Goal: Information Seeking & Learning: Learn about a topic

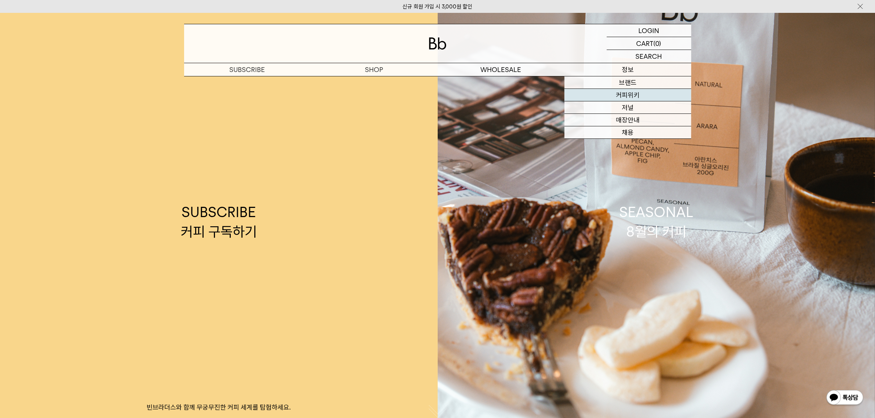
click at [618, 98] on link "커피위키" at bounding box center [627, 95] width 127 height 12
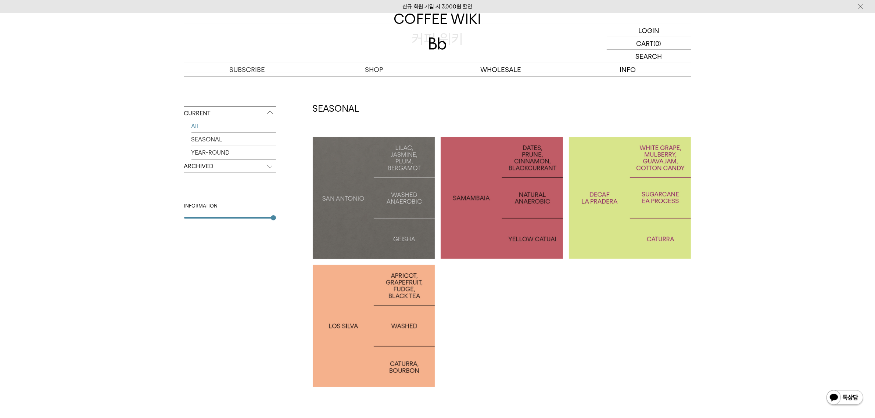
scroll to position [92, 0]
click at [351, 312] on div at bounding box center [374, 325] width 122 height 122
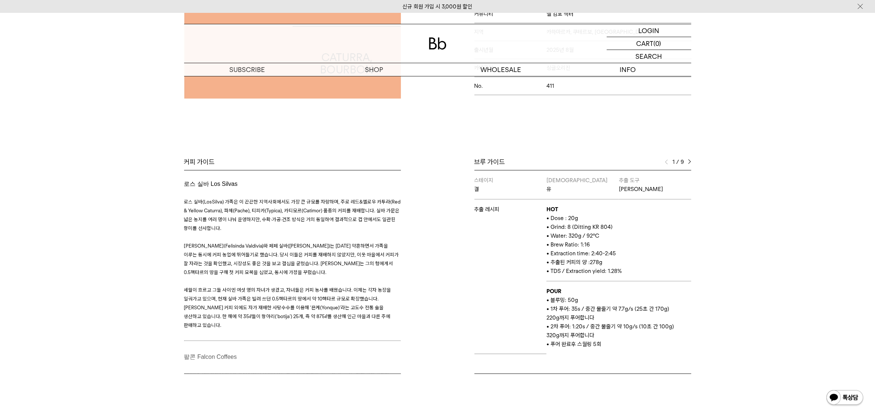
scroll to position [230, 0]
click at [689, 164] on img at bounding box center [689, 161] width 3 height 5
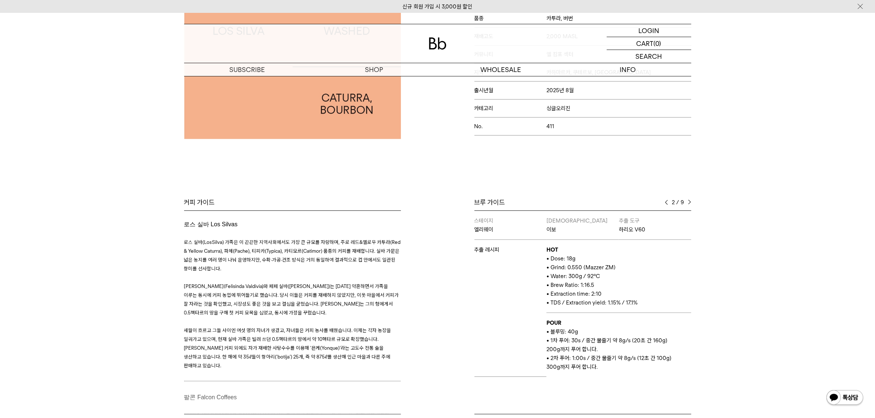
scroll to position [184, 0]
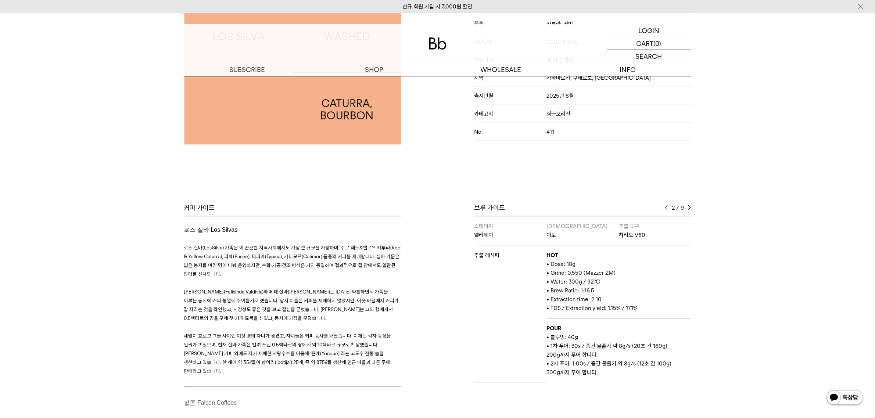
click at [688, 207] on img at bounding box center [689, 207] width 3 height 5
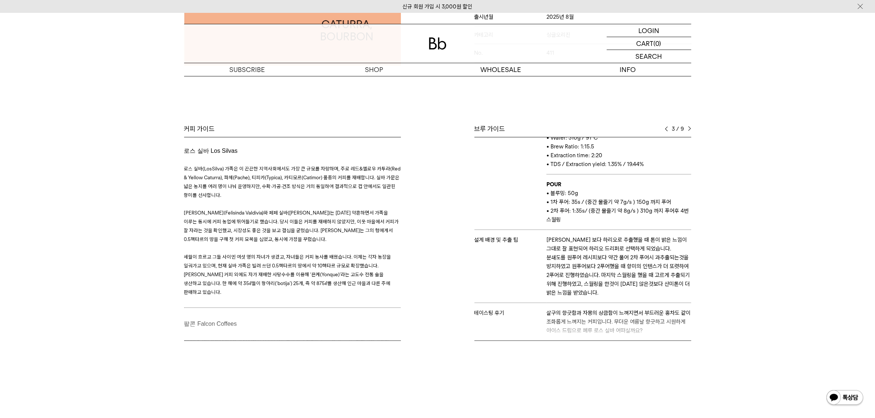
scroll to position [276, 0]
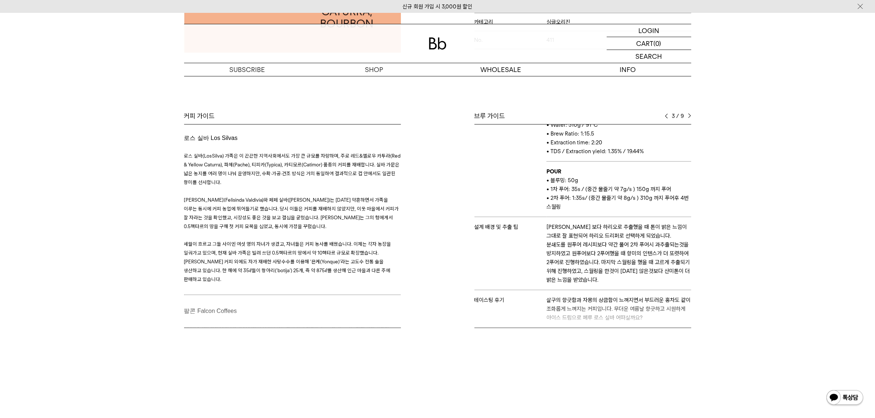
click at [687, 121] on div "브루 가이드 3 / 9 스테이지 결 바리스타 유 추출 도구 칼리타 웨이브 추출 레시피 HOT • Dose : 20g • Grind: 8 (Di…" at bounding box center [582, 220] width 217 height 216
click at [691, 114] on img at bounding box center [689, 116] width 3 height 5
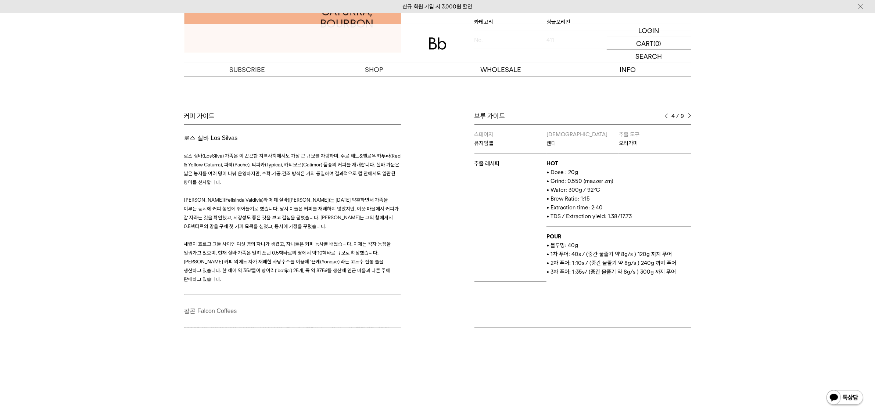
click at [691, 114] on img at bounding box center [689, 116] width 3 height 5
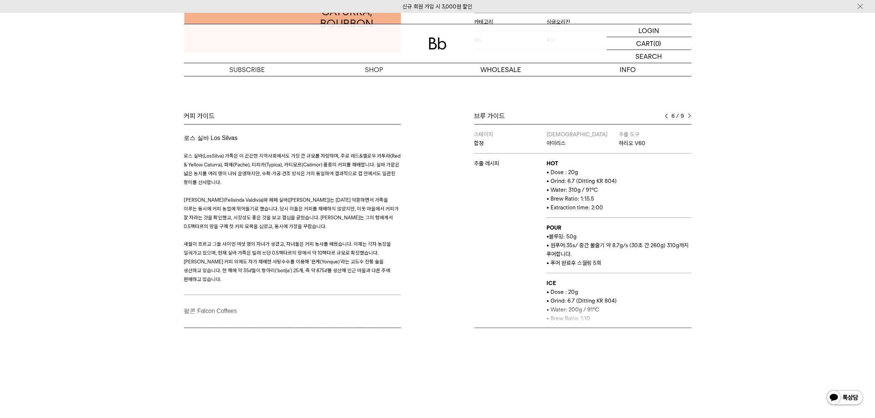
click at [691, 114] on img at bounding box center [689, 116] width 3 height 5
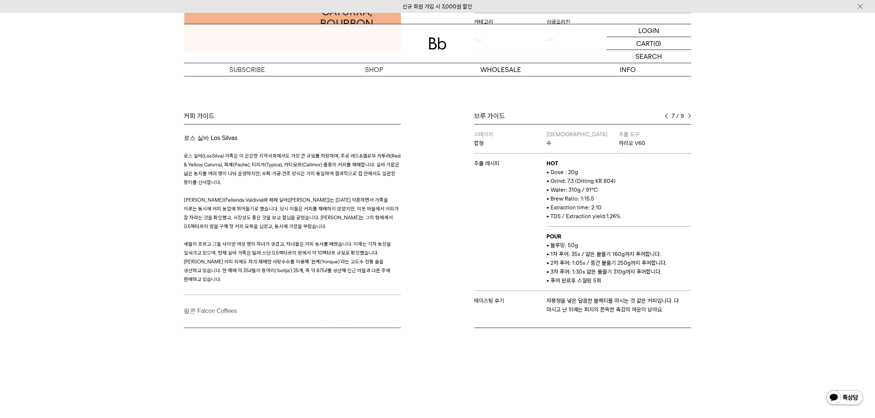
click at [691, 114] on img at bounding box center [689, 116] width 3 height 5
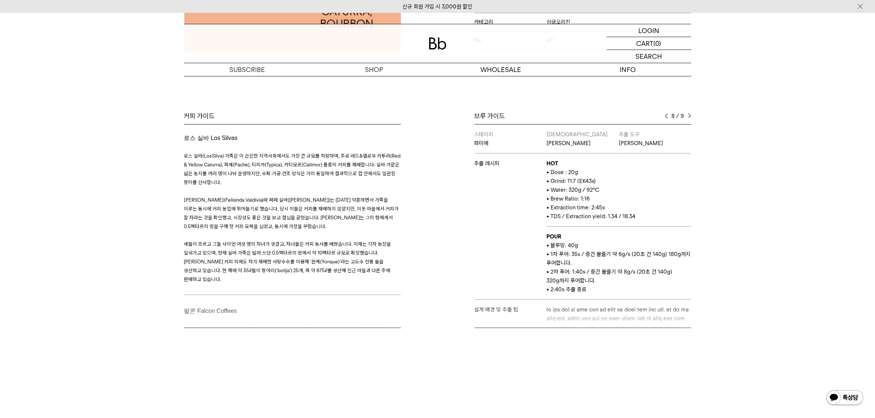
click at [691, 114] on img at bounding box center [689, 116] width 3 height 5
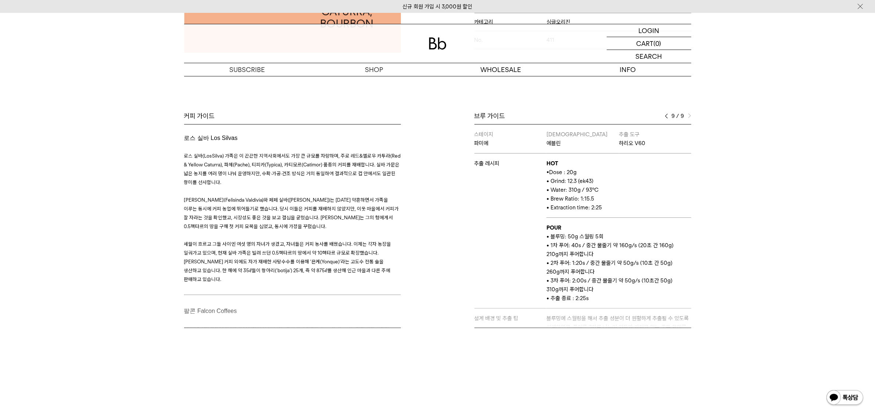
click at [691, 114] on img at bounding box center [689, 116] width 3 height 5
click at [691, 118] on img at bounding box center [689, 116] width 3 height 5
click at [666, 115] on img at bounding box center [666, 116] width 3 height 5
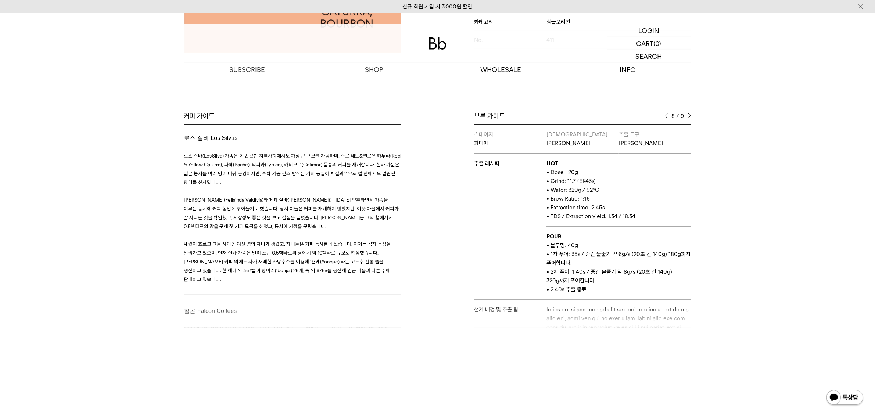
click at [666, 115] on img at bounding box center [666, 116] width 3 height 5
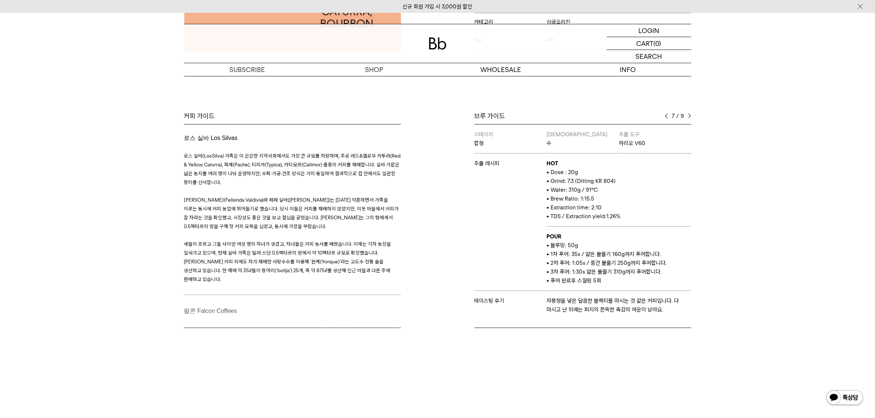
click at [666, 115] on img at bounding box center [666, 116] width 3 height 5
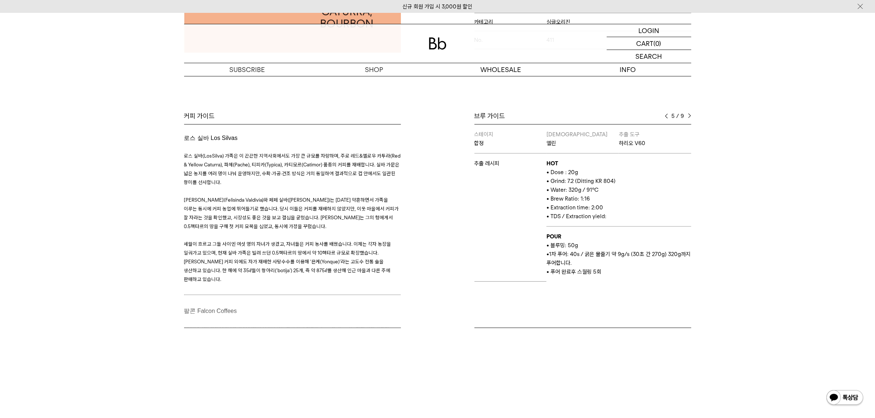
click at [666, 115] on img at bounding box center [666, 116] width 3 height 5
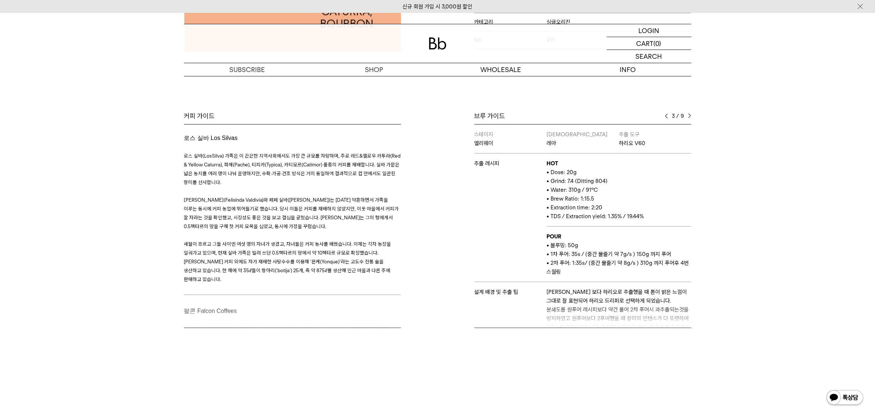
click at [666, 115] on img at bounding box center [666, 116] width 3 height 5
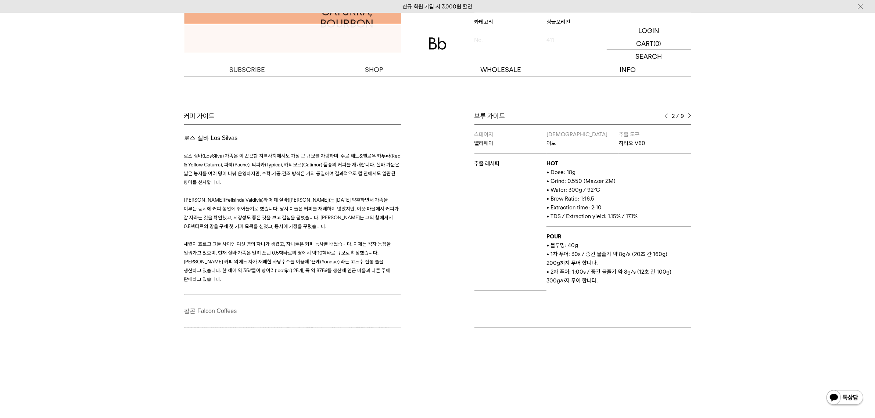
click at [666, 115] on img at bounding box center [666, 116] width 3 height 5
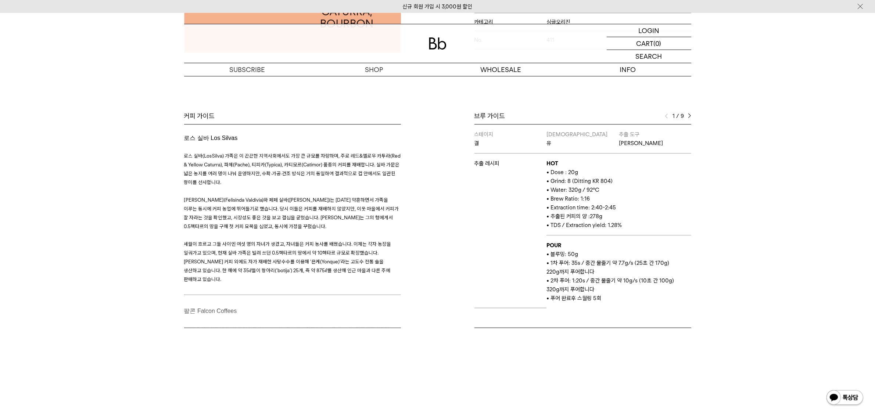
click at [666, 115] on img at bounding box center [666, 116] width 3 height 5
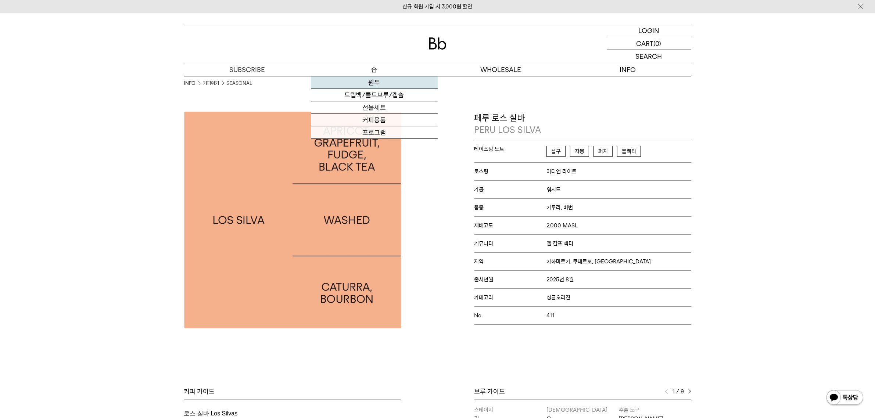
click at [373, 87] on link "원두" at bounding box center [374, 82] width 127 height 12
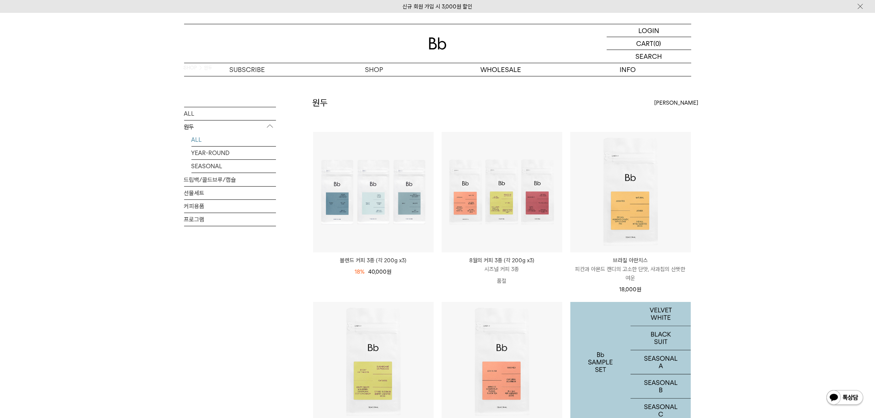
scroll to position [230, 0]
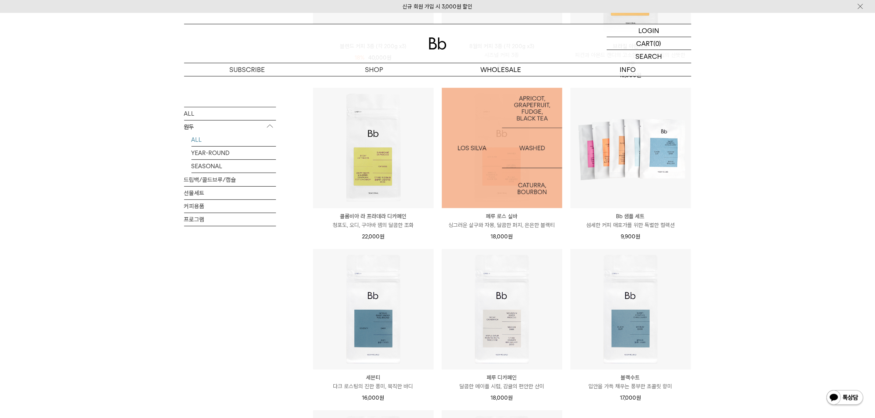
click at [530, 193] on img at bounding box center [502, 148] width 121 height 121
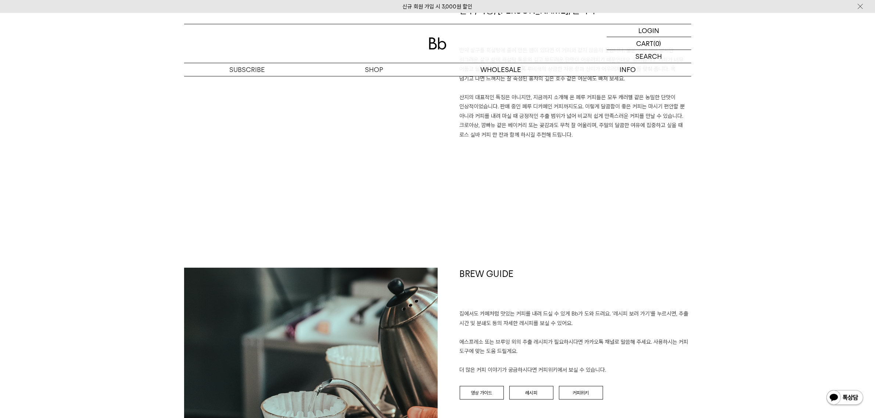
scroll to position [781, 0]
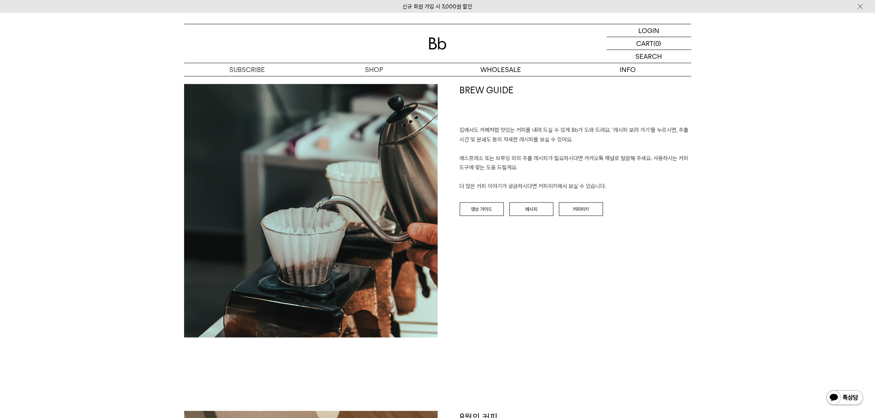
click at [533, 238] on div "BREW GUIDE 집에서도 카페처럼 맛있는 커피를 내려 드실 ﻿수 있게 Bb가 도와 드려요. '레시피 보러 가기'를 누르시면, 추출 시간 및…" at bounding box center [564, 210] width 253 height 253
click at [532, 216] on div "BREW GUIDE 집에서도 카페처럼 맛있는 커피를 내려 드실 ﻿수 있게 Bb가 도와 드려요. '레시피 보러 가기'를 누르시면, 추출 시간 및…" at bounding box center [564, 210] width 253 height 253
click at [532, 209] on link "레시피" at bounding box center [531, 209] width 44 height 14
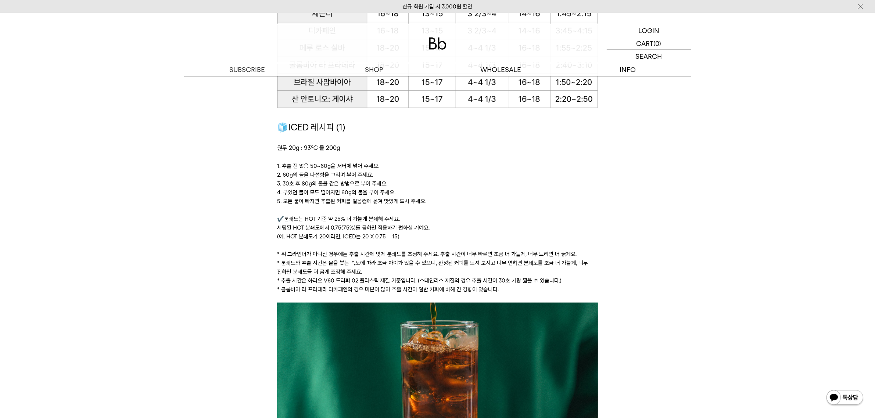
scroll to position [1010, 0]
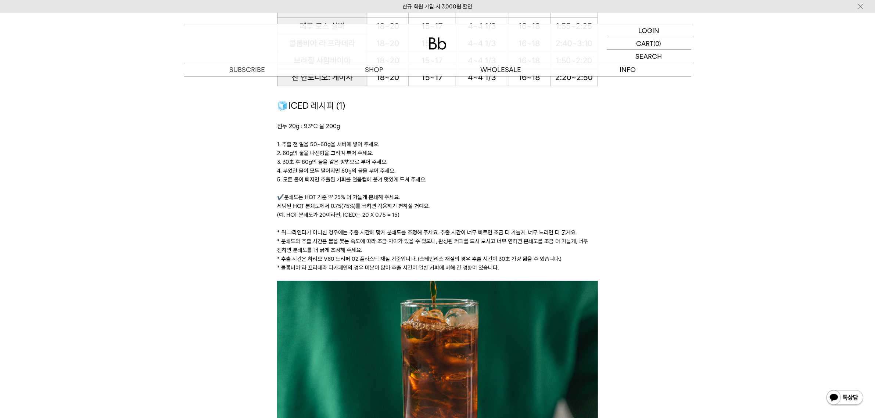
click at [199, 249] on div "집에서도 카페처럼 맛있는 커피 내리는 방법 커피 추출의 핵심은 '커피 성분을 더 또는 덜 추출하는 것' 이라고 생각해요. 먼저 아래 레시피를 …" at bounding box center [437, 414] width 492 height 2462
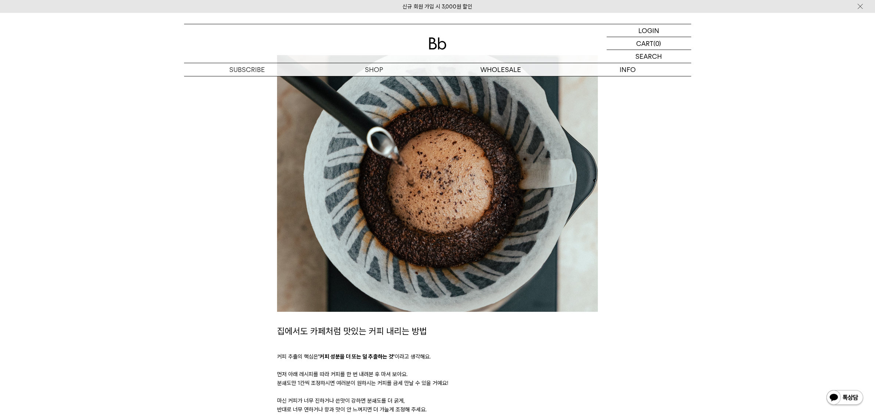
scroll to position [0, 0]
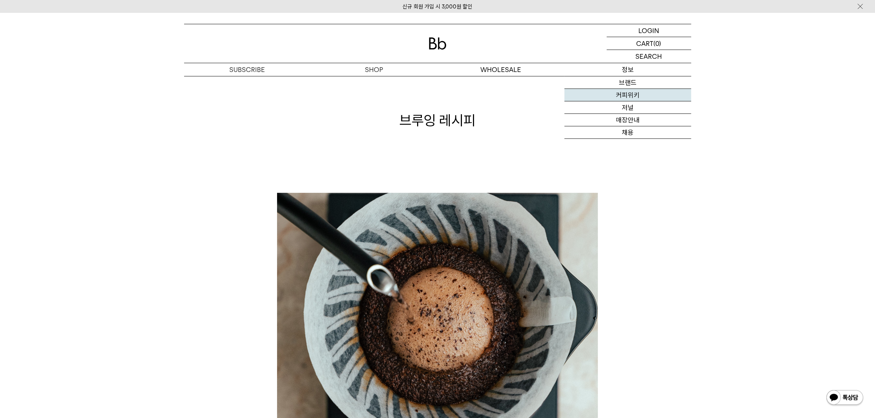
click at [634, 96] on link "커피위키" at bounding box center [627, 95] width 127 height 12
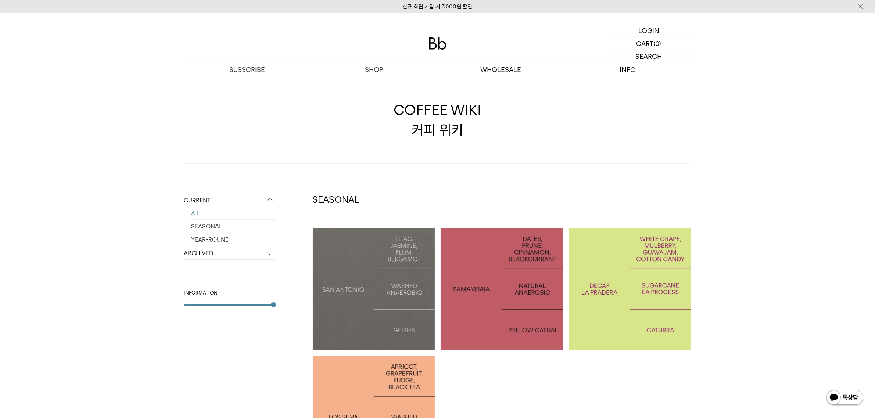
click at [495, 285] on p "BRAZIL SAMAMBAIA" at bounding box center [501, 289] width 122 height 11
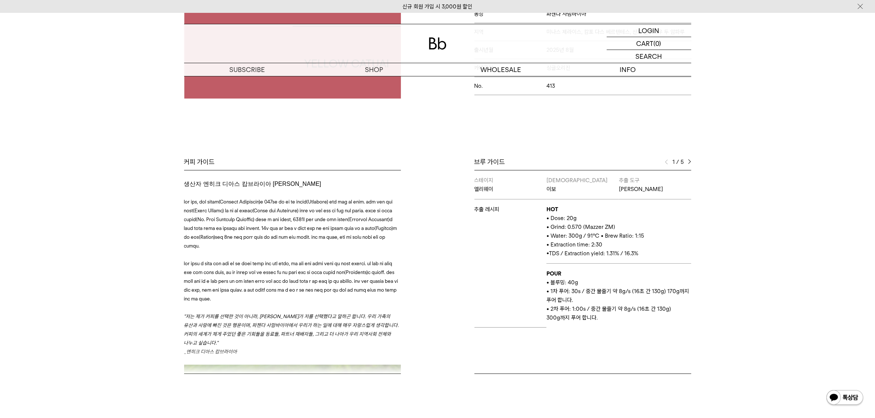
click at [687, 158] on div "1 / 5" at bounding box center [678, 162] width 26 height 9
click at [688, 162] on img at bounding box center [689, 161] width 3 height 5
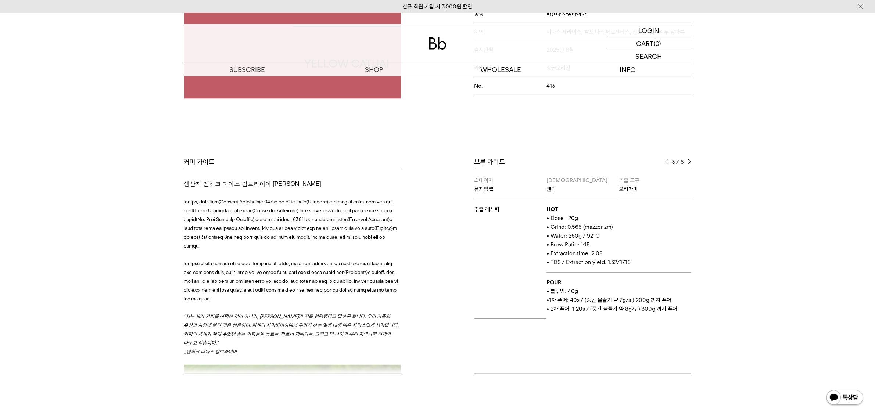
click at [665, 164] on img at bounding box center [666, 161] width 3 height 5
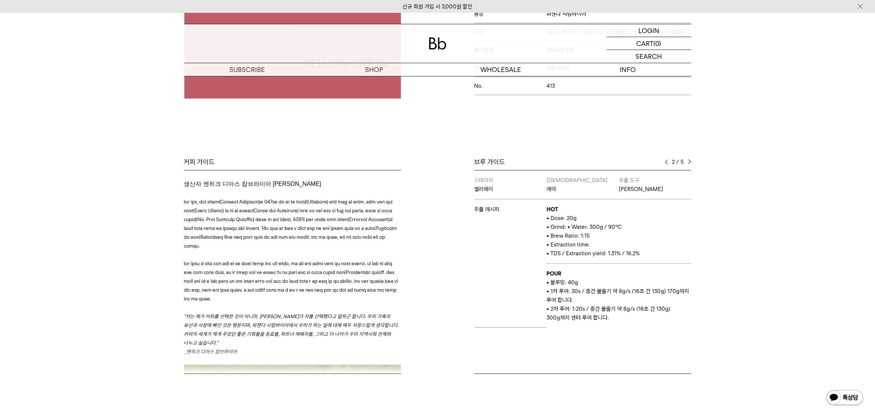
click at [665, 163] on img at bounding box center [666, 161] width 3 height 5
click at [691, 161] on img at bounding box center [689, 161] width 3 height 5
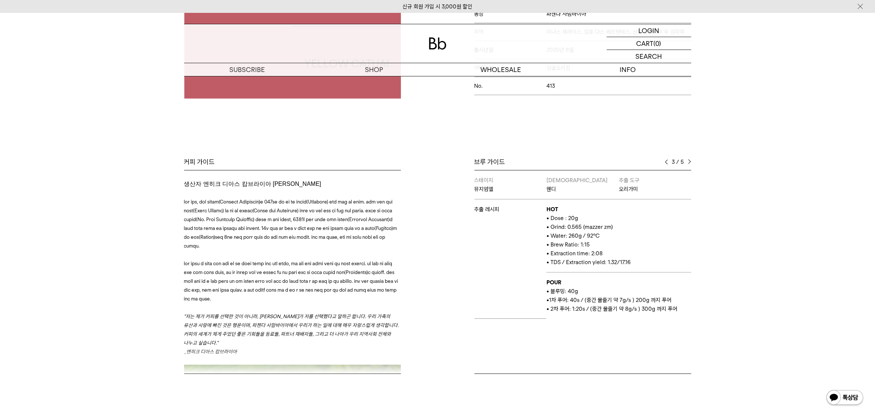
click at [691, 161] on img at bounding box center [689, 161] width 3 height 5
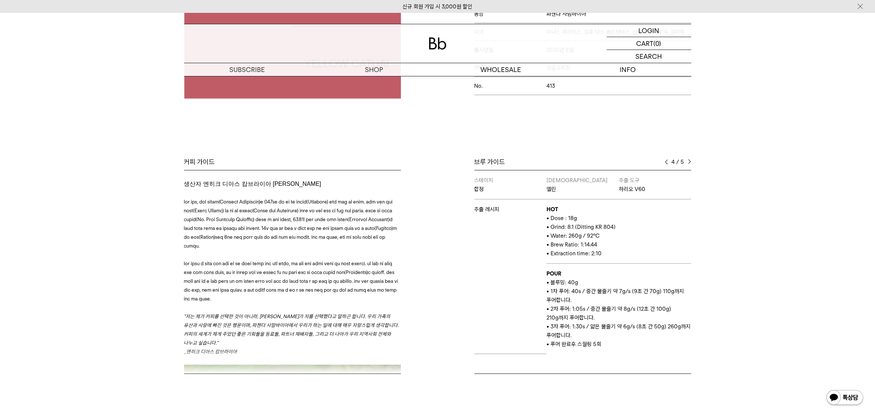
click at [688, 164] on img at bounding box center [689, 161] width 3 height 5
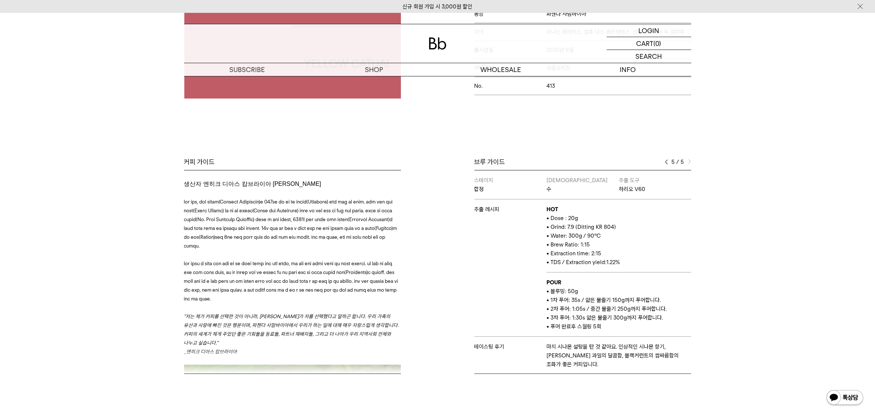
click at [688, 164] on img at bounding box center [689, 161] width 3 height 5
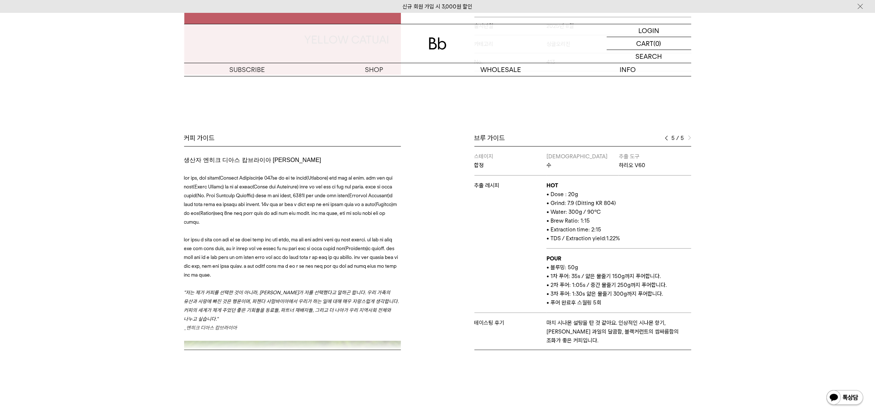
scroll to position [276, 0]
